Goal: Navigation & Orientation: Find specific page/section

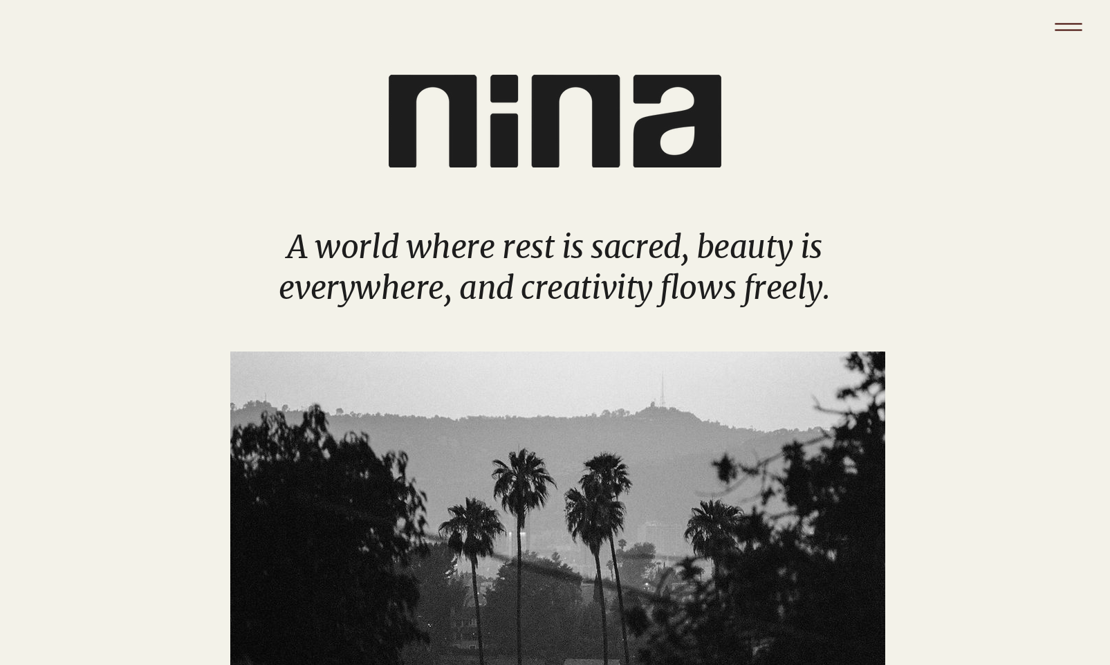
click at [1075, 22] on icon "Menu" at bounding box center [1068, 27] width 48 height 48
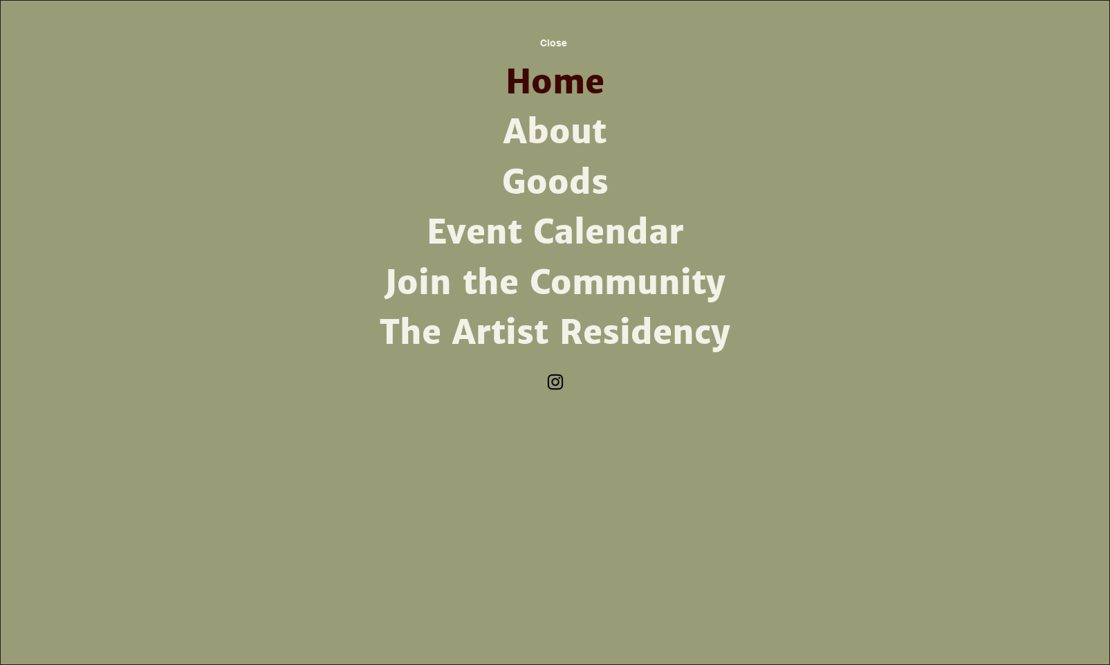
click at [562, 131] on link "About" at bounding box center [555, 132] width 361 height 50
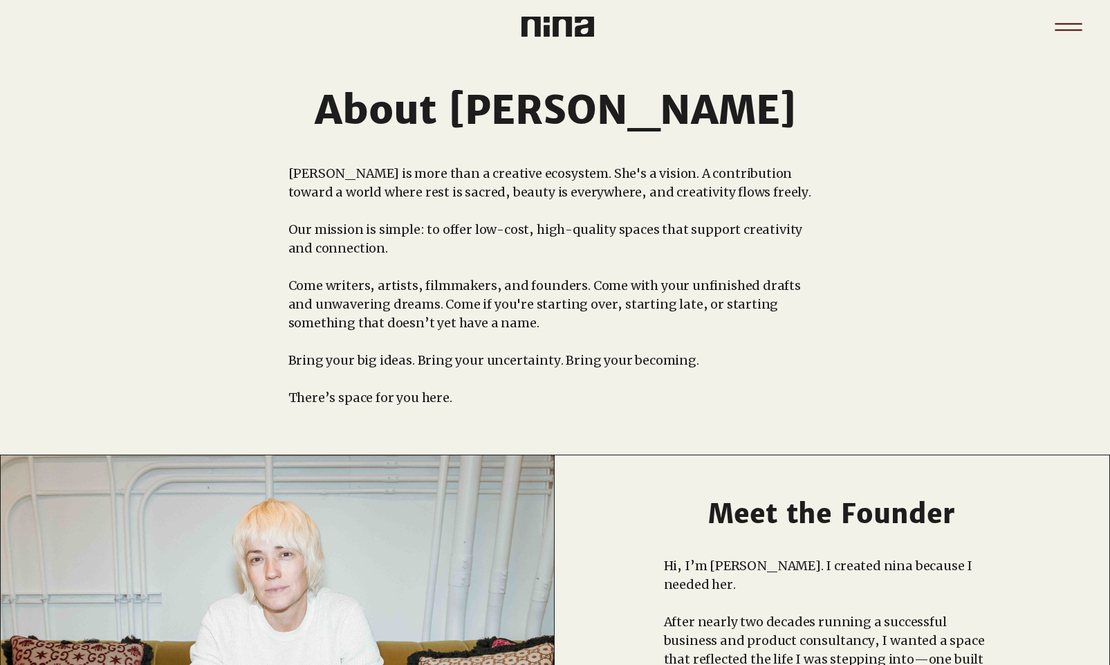
click at [1075, 35] on icon "Menu" at bounding box center [1068, 27] width 48 height 48
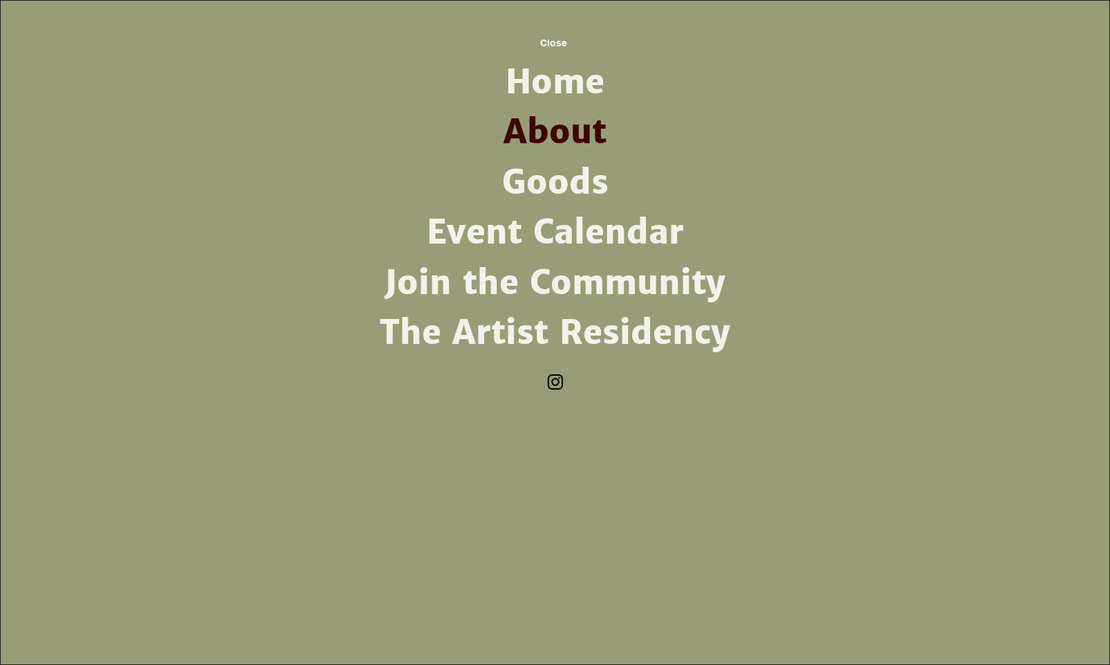
click at [557, 277] on link "Join the Community" at bounding box center [555, 283] width 361 height 50
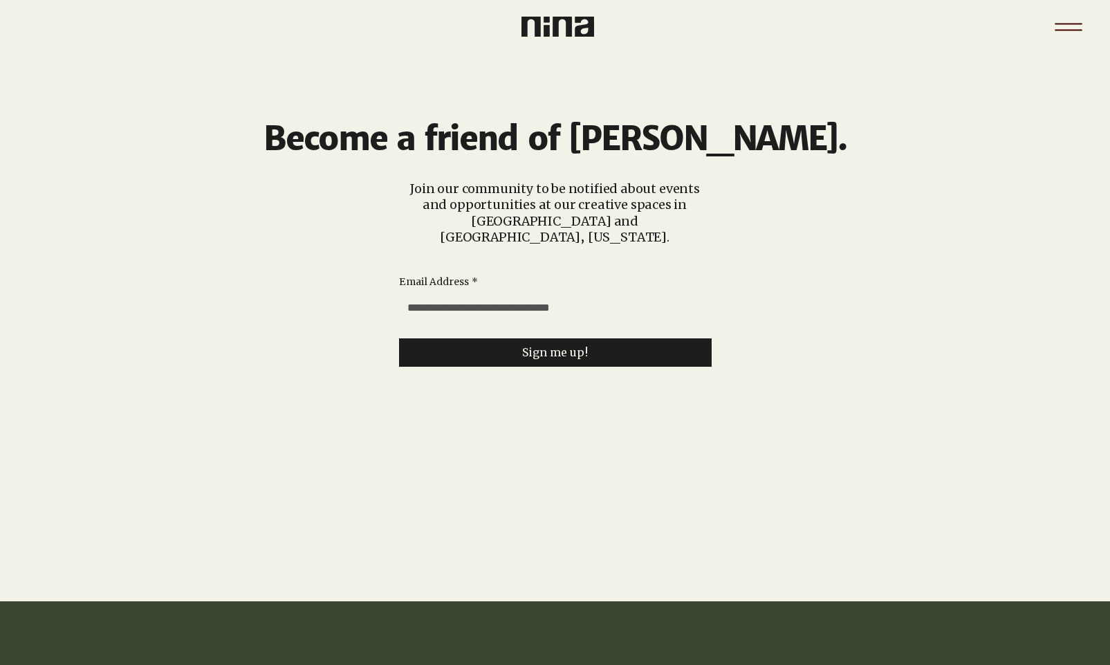
click at [1069, 26] on icon "Menu" at bounding box center [1068, 27] width 48 height 48
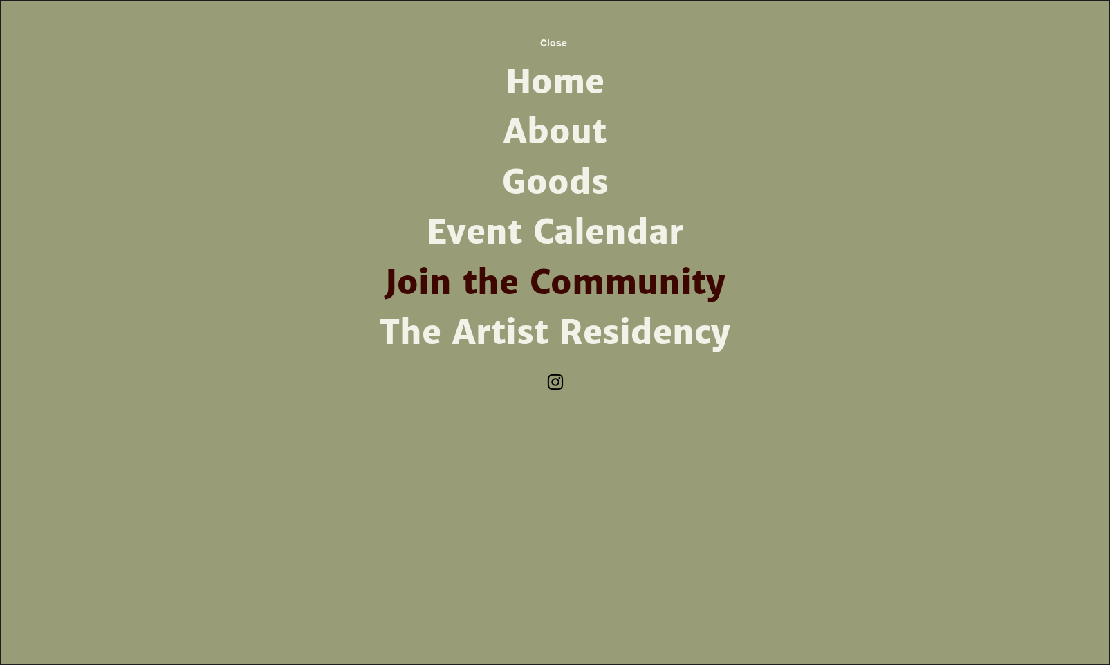
click at [519, 242] on link "Event Calendar" at bounding box center [555, 232] width 361 height 50
